Goal: Task Accomplishment & Management: Manage account settings

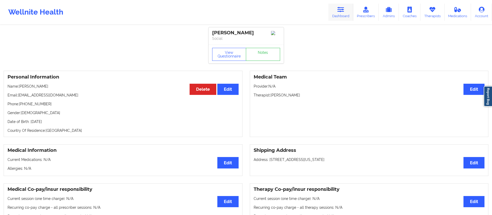
click at [341, 17] on link "Dashboard" at bounding box center [340, 12] width 25 height 17
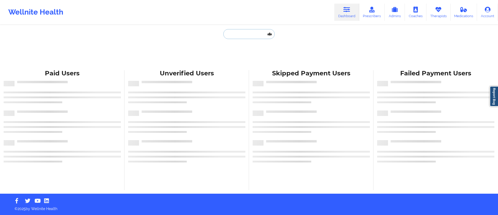
click at [238, 35] on input "text" at bounding box center [248, 34] width 51 height 10
paste input "[EMAIL_ADDRESS][DOMAIN_NAME]"
type input "[EMAIL_ADDRESS][DOMAIN_NAME]"
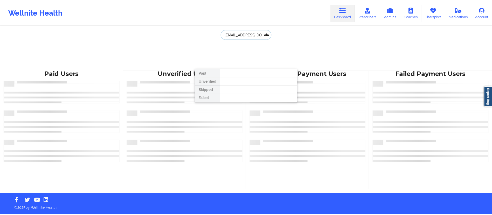
scroll to position [0, 13]
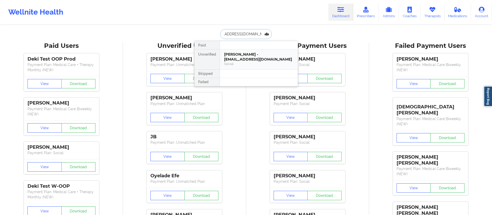
click at [258, 60] on div "[PERSON_NAME] - [EMAIL_ADDRESS][DOMAIN_NAME]" at bounding box center [259, 57] width 70 height 10
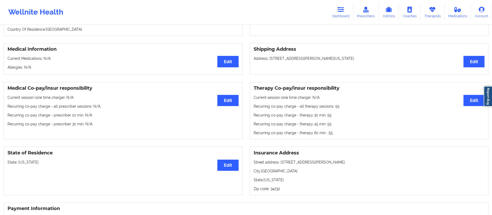
scroll to position [120, 0]
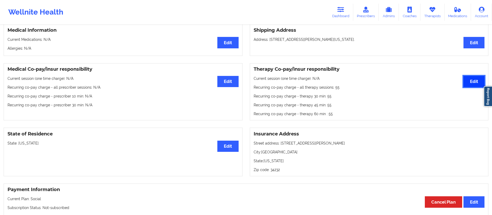
click at [472, 86] on button "Edit" at bounding box center [474, 81] width 21 height 11
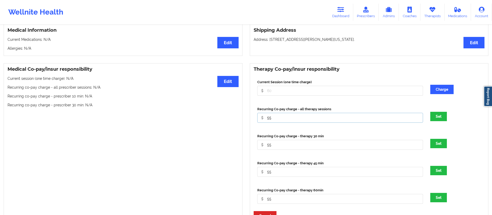
drag, startPoint x: 285, startPoint y: 123, endPoint x: 265, endPoint y: 121, distance: 19.3
click at [265, 121] on input "55" at bounding box center [340, 118] width 166 height 10
type input "0"
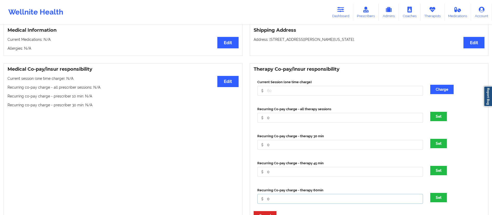
type input "0"
click at [430, 192] on button "Set" at bounding box center [438, 196] width 17 height 9
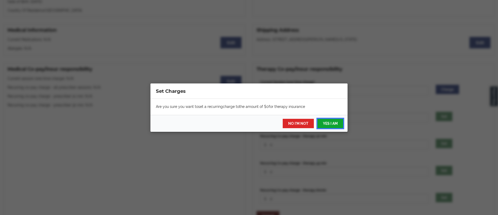
click at [331, 121] on button "YES I AM" at bounding box center [331, 123] width 26 height 9
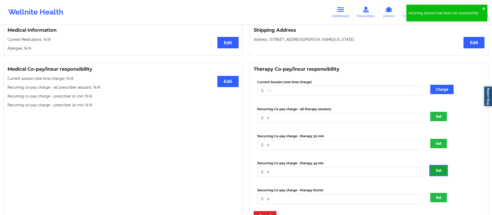
click at [441, 175] on button "Set" at bounding box center [438, 170] width 17 height 9
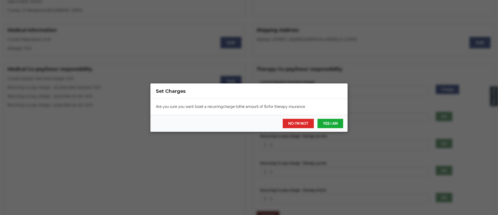
drag, startPoint x: 320, startPoint y: 118, endPoint x: 327, endPoint y: 126, distance: 10.5
click at [321, 119] on div "NO I'M NOT YES I AM" at bounding box center [248, 123] width 197 height 17
click at [335, 128] on div "NO I'M NOT YES I AM" at bounding box center [248, 123] width 197 height 17
click at [335, 124] on button "YES I AM" at bounding box center [331, 123] width 26 height 9
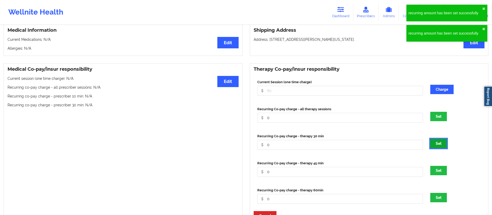
click at [440, 148] on button "Set" at bounding box center [438, 143] width 17 height 9
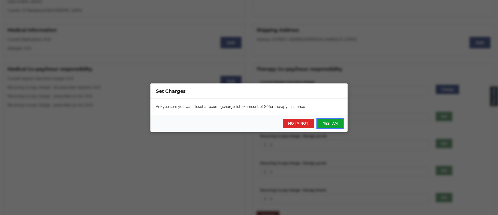
click at [328, 127] on button "YES I AM" at bounding box center [331, 123] width 26 height 9
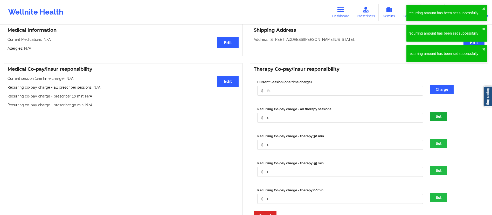
click at [430, 121] on div "Set" at bounding box center [456, 116] width 58 height 9
click at [435, 121] on button "Set" at bounding box center [438, 116] width 17 height 9
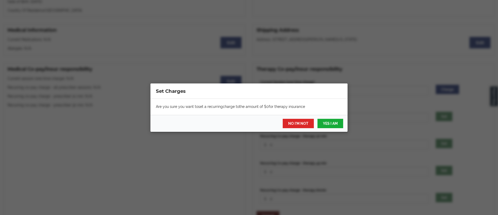
click at [330, 119] on div "NO I'M NOT YES I AM" at bounding box center [248, 123] width 197 height 17
click at [334, 123] on button "YES I AM" at bounding box center [331, 123] width 26 height 9
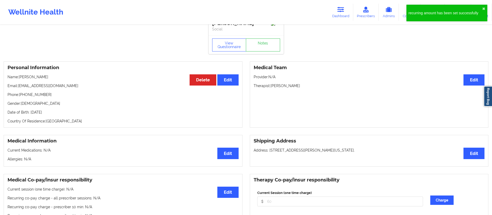
scroll to position [0, 0]
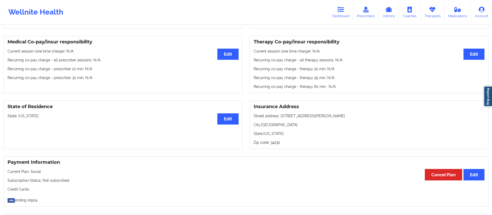
scroll to position [144, 0]
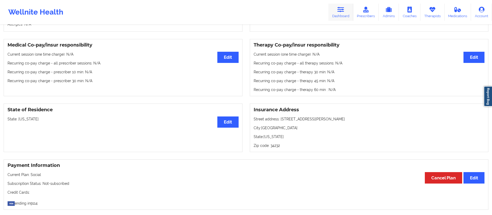
click at [340, 15] on link "Dashboard" at bounding box center [340, 12] width 25 height 17
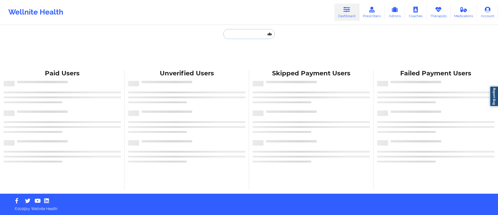
click at [258, 32] on input "text" at bounding box center [248, 34] width 51 height 10
paste input "Nichole Hickma"
type input "Nichole Hickma"
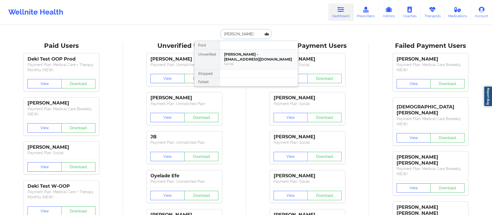
click at [246, 61] on div "Social" at bounding box center [259, 63] width 70 height 4
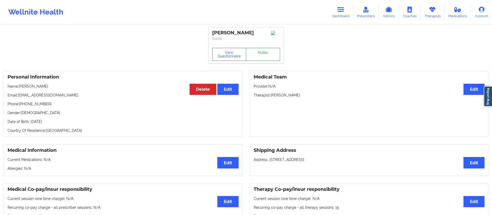
click at [264, 61] on link "Notes" at bounding box center [263, 54] width 34 height 13
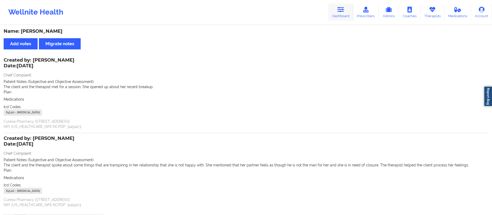
click at [336, 14] on link "Dashboard" at bounding box center [340, 12] width 25 height 17
